Goal: Check status: Check status

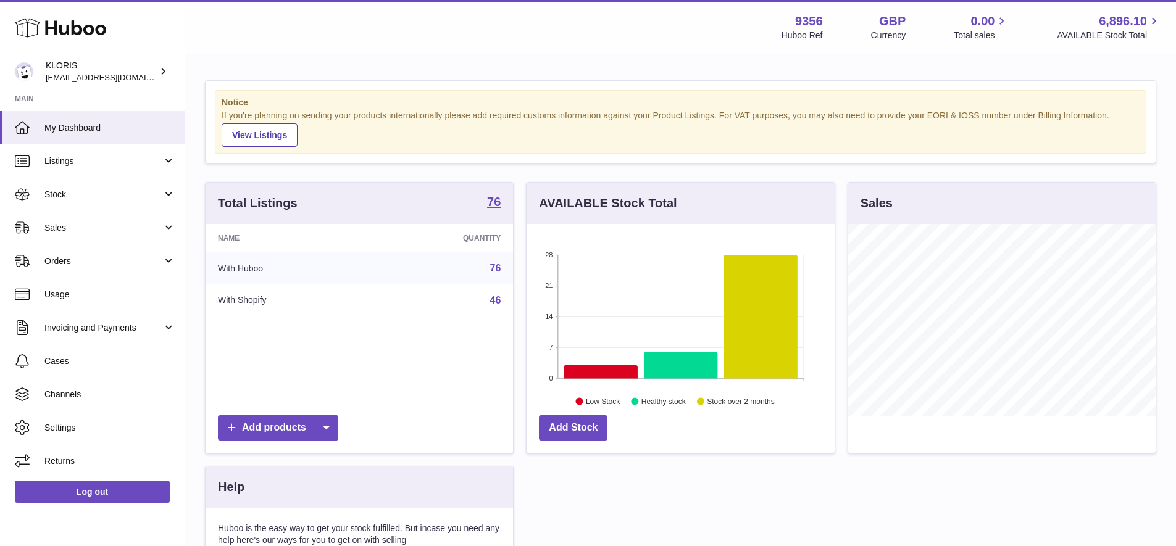
scroll to position [193, 308]
click at [56, 223] on span "Sales" at bounding box center [103, 228] width 118 height 12
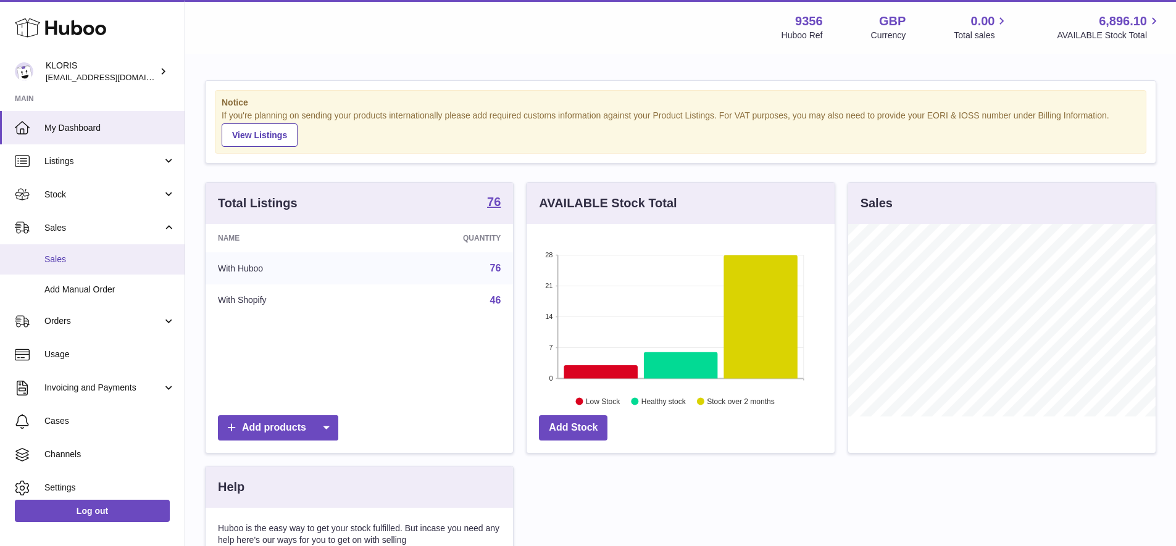
click at [63, 258] on span "Sales" at bounding box center [109, 260] width 131 height 12
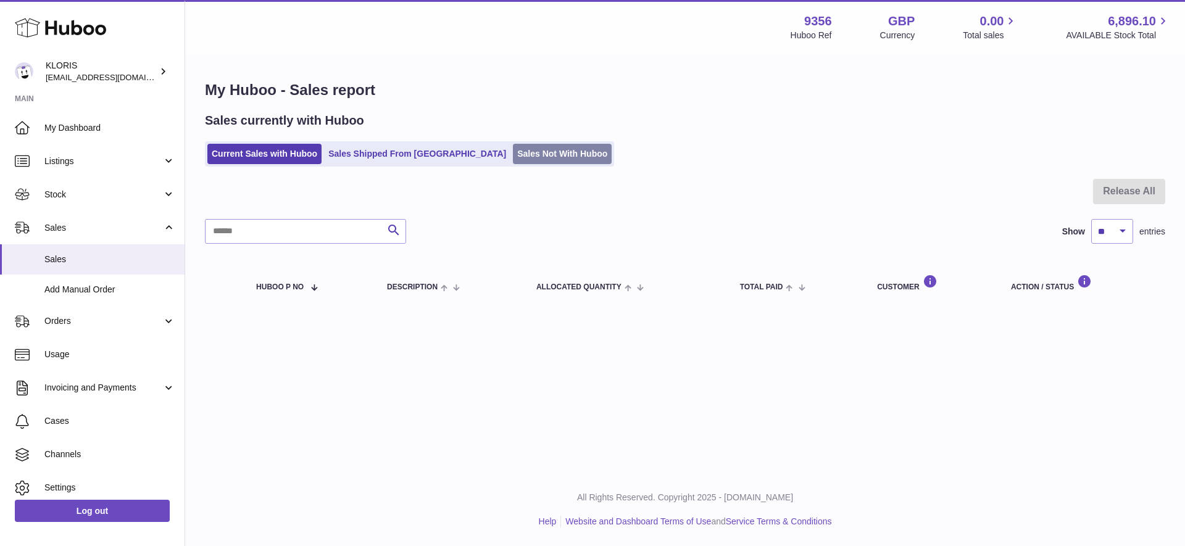
click at [513, 150] on link "Sales Not With Huboo" at bounding box center [562, 154] width 99 height 20
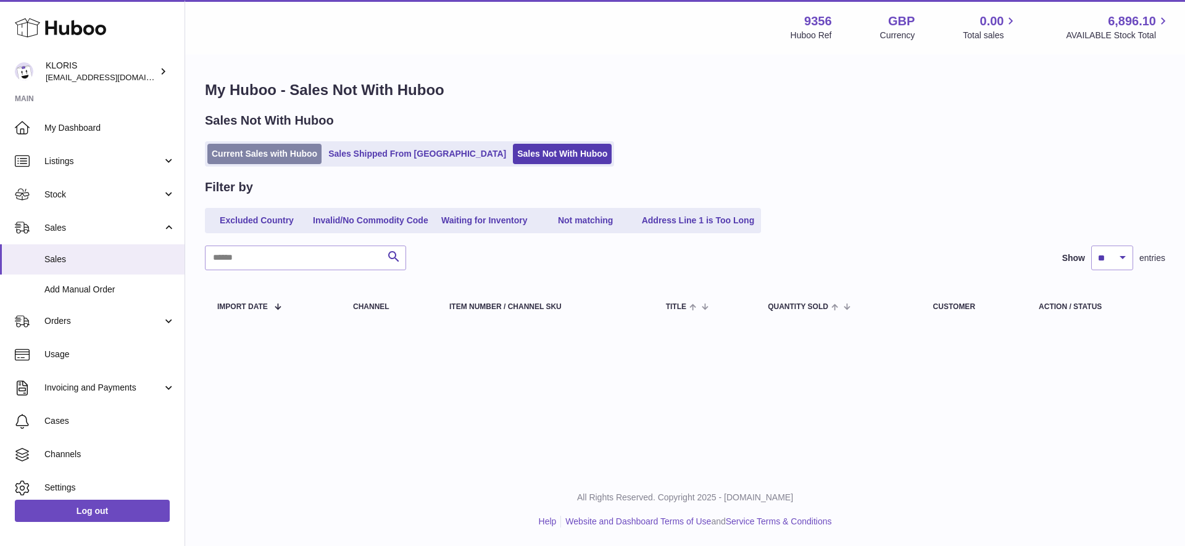
click at [277, 150] on link "Current Sales with Huboo" at bounding box center [264, 154] width 114 height 20
